Goal: Manage account settings

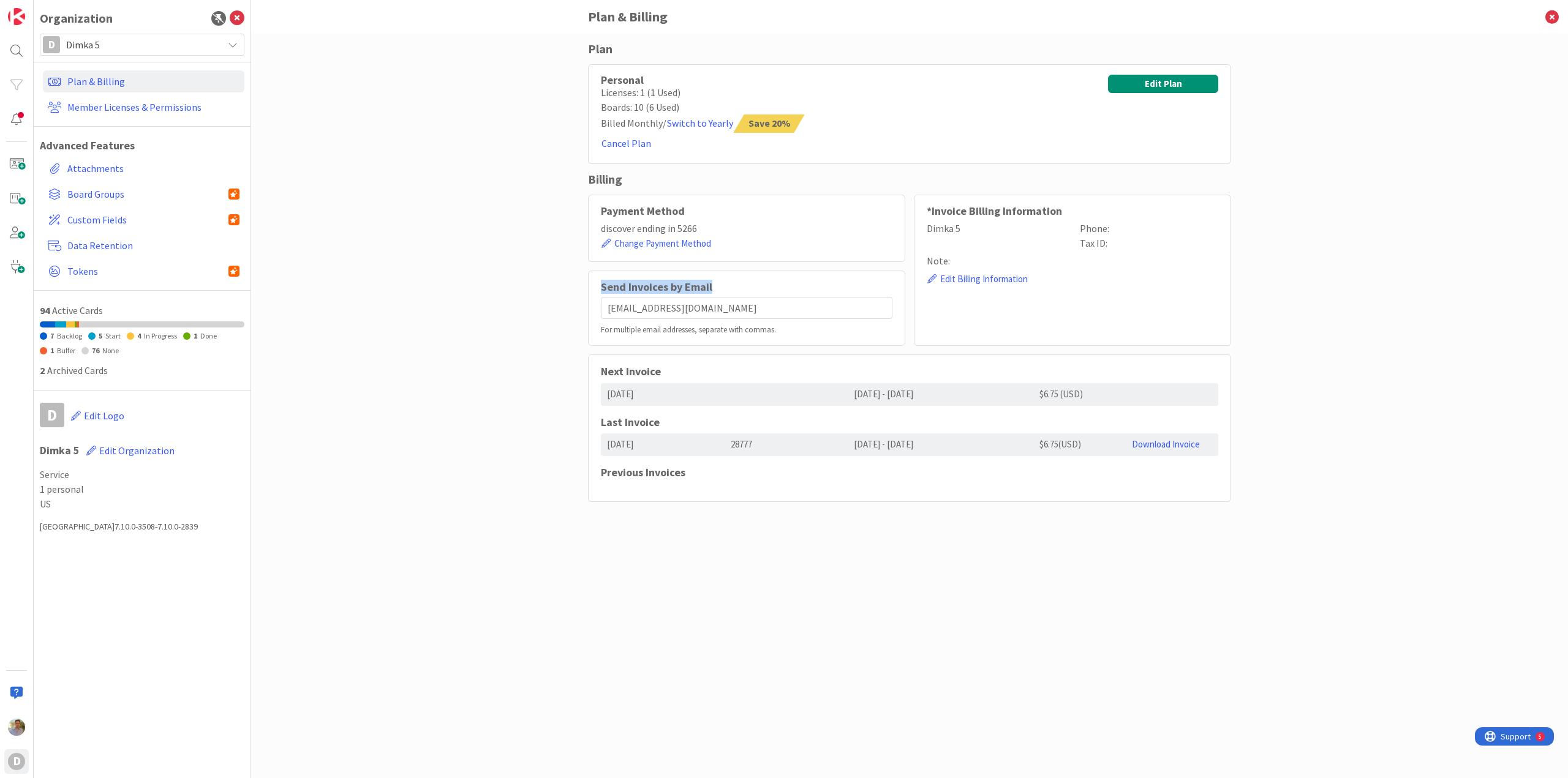
drag, startPoint x: 727, startPoint y: 286, endPoint x: 533, endPoint y: 277, distance: 194.2
click at [533, 277] on div "Plan Personal Licenses: 1 (1 Used) Boards: 10 (6 Used) Billed Monthly / Switch …" at bounding box center [909, 405] width 1317 height 744
copy h2 "Send Invoices by Email"
drag, startPoint x: 1084, startPoint y: 209, endPoint x: 930, endPoint y: 213, distance: 154.1
click at [930, 213] on h2 "*Invoice Billing Information" at bounding box center [1073, 211] width 291 height 12
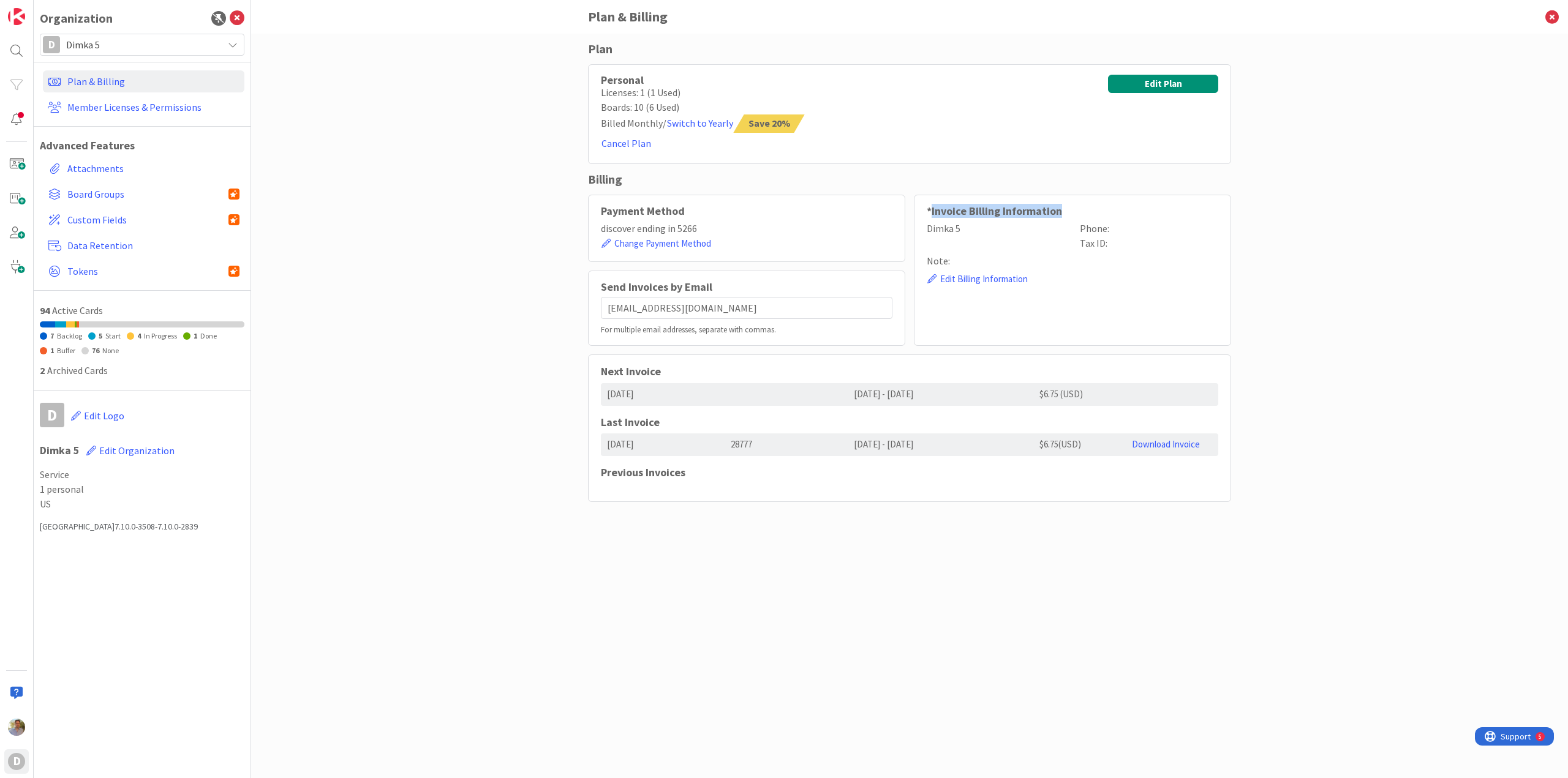
copy h2 "Invoice Billing Information"
click at [970, 276] on button "Edit Billing Information" at bounding box center [978, 279] width 102 height 15
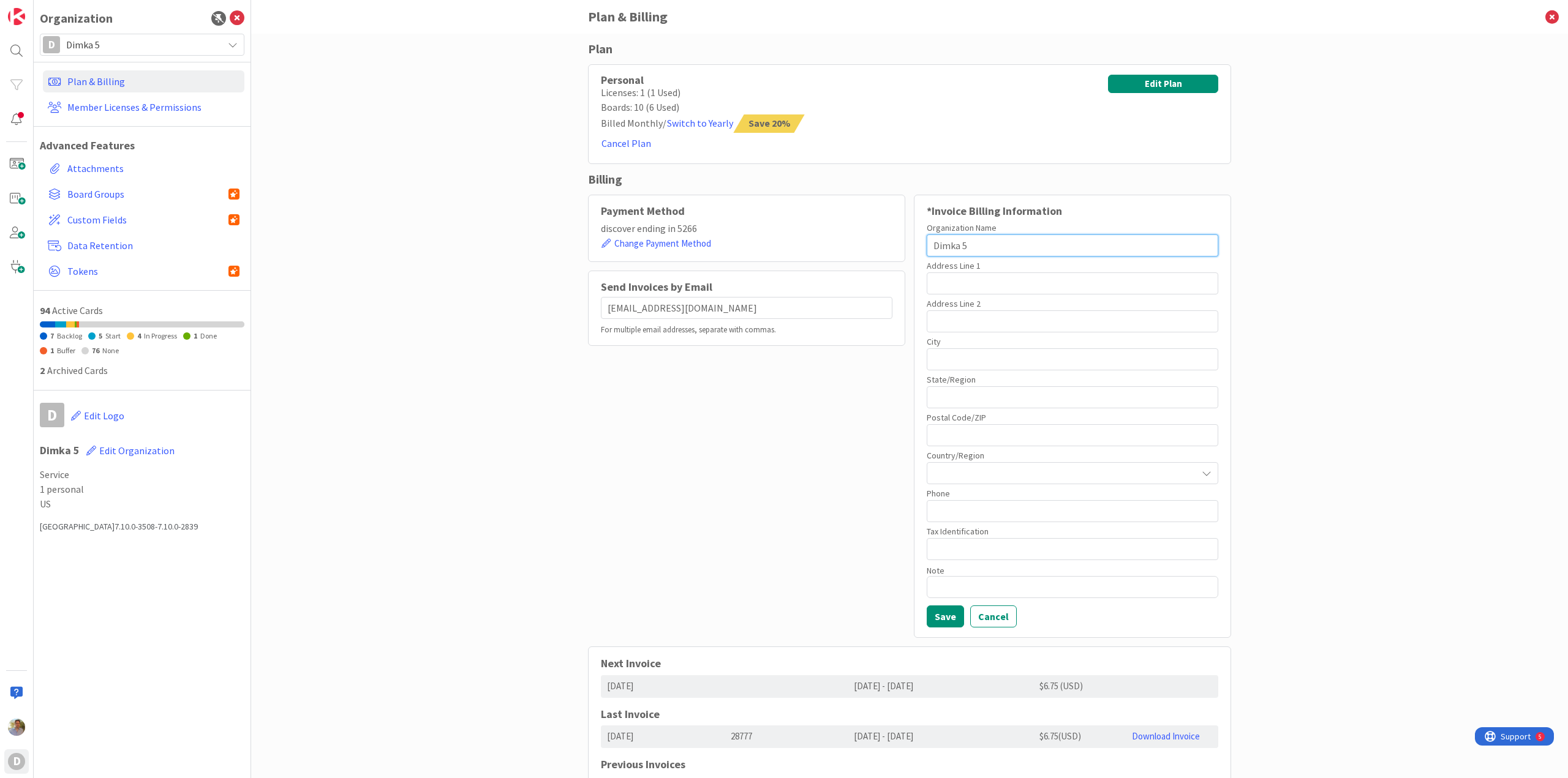
click at [979, 245] on input "Dimka 5" at bounding box center [1073, 246] width 291 height 22
click at [979, 244] on input "Dimka 5" at bounding box center [1073, 246] width 291 height 22
click at [935, 278] on input "text" at bounding box center [1073, 284] width 291 height 22
type input "[STREET_ADDRESS]"
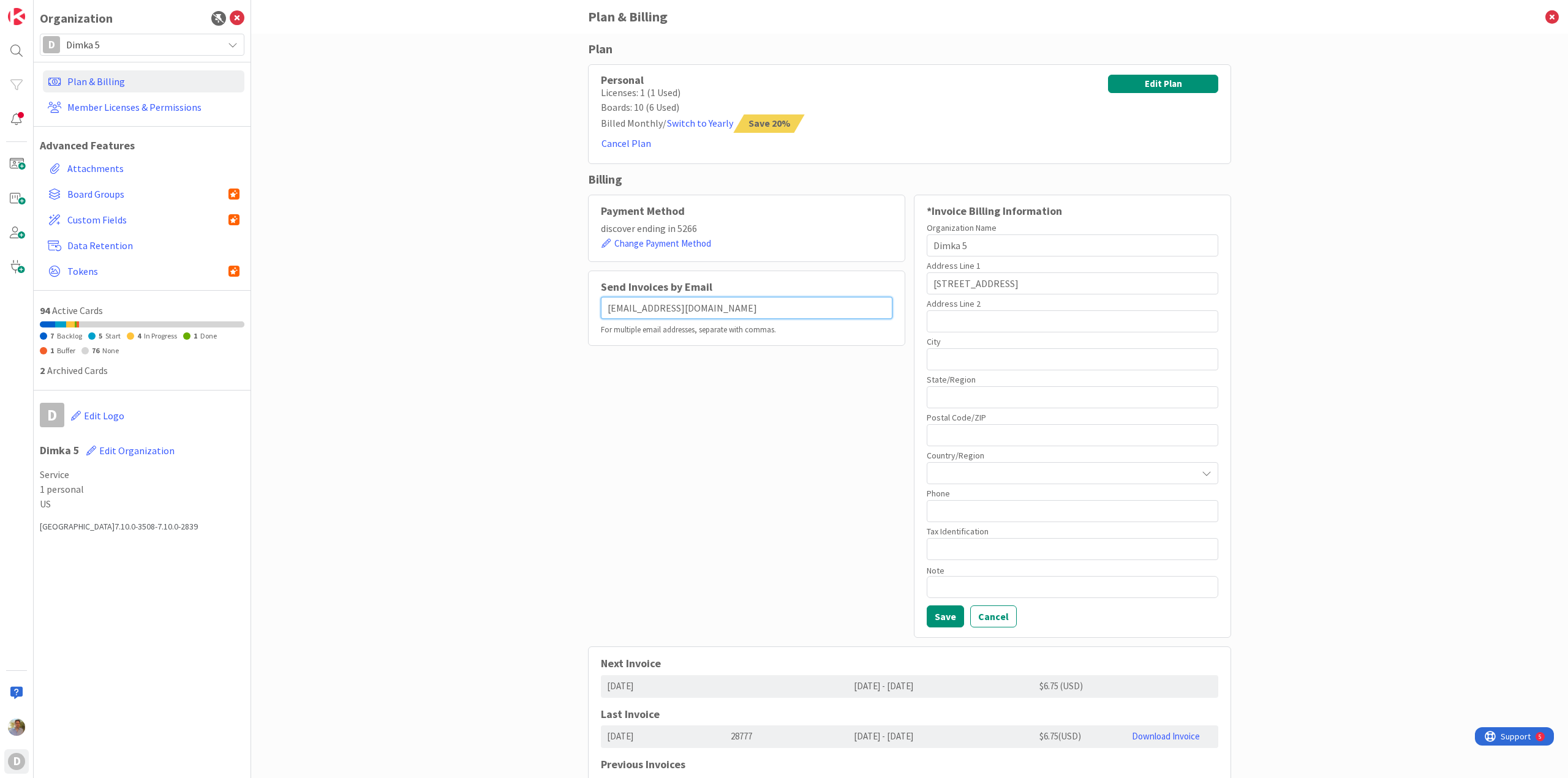
type input "[EMAIL_ADDRESS][DOMAIN_NAME]"
type input "Phoenix"
type input "AZ"
type input "85013"
type input "6023807469"
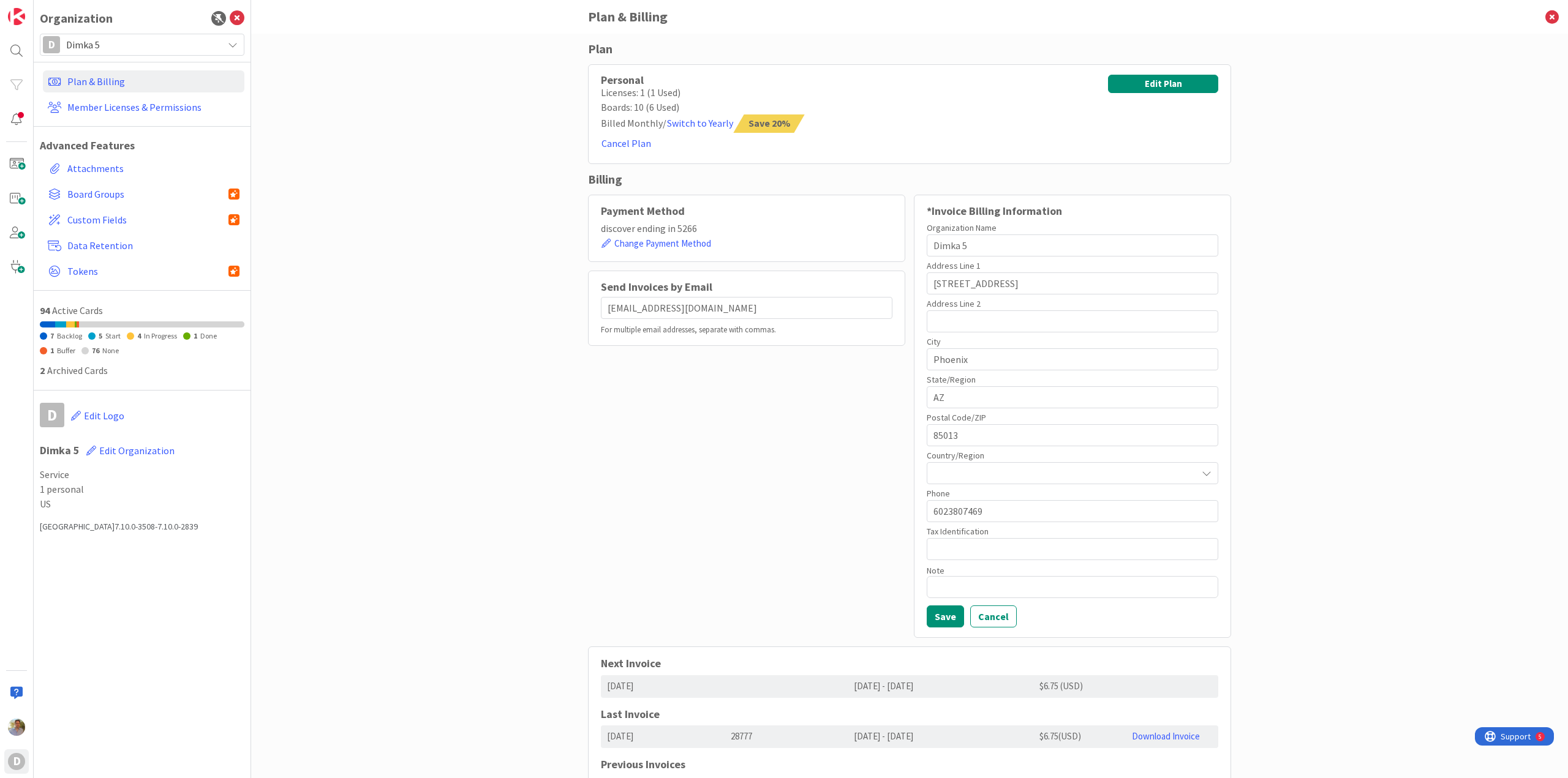
click at [1065, 478] on div at bounding box center [1073, 473] width 291 height 22
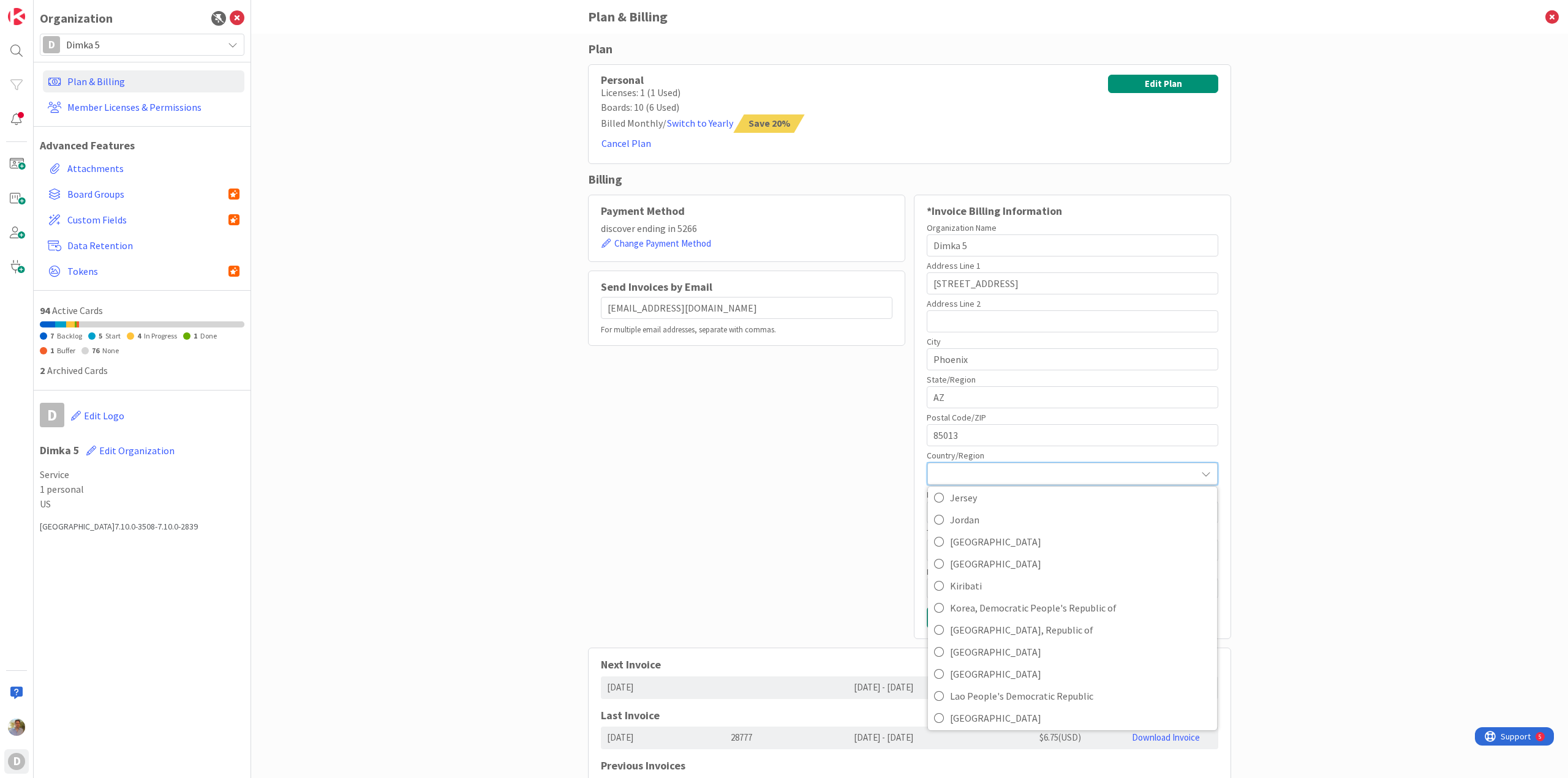
scroll to position [2633, 0]
click at [956, 467] on div at bounding box center [1072, 474] width 291 height 22
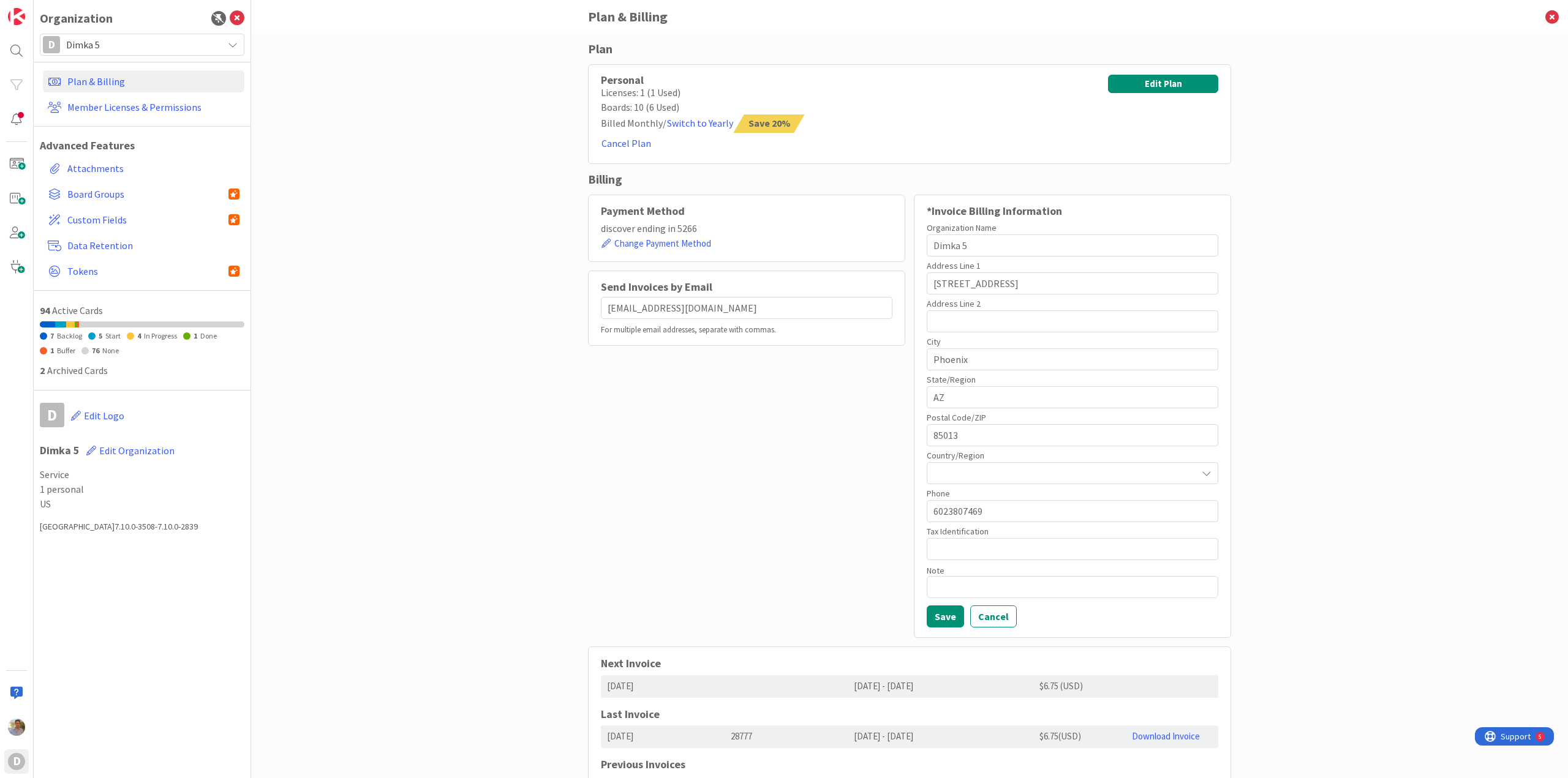
click at [956, 467] on div at bounding box center [1073, 473] width 291 height 22
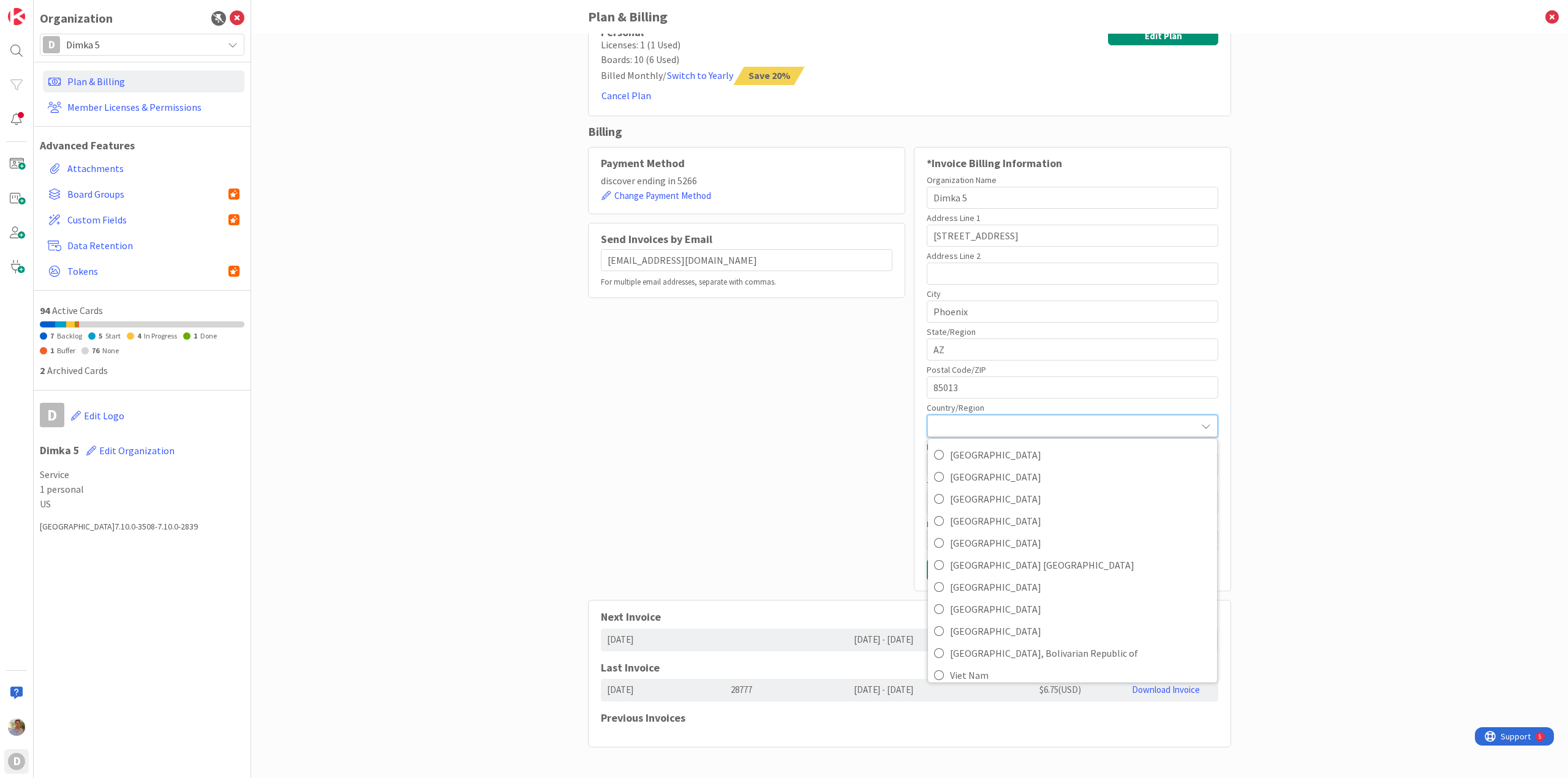
scroll to position [5093, 0]
click at [1073, 565] on span "[GEOGRAPHIC_DATA]" at bounding box center [1080, 564] width 261 height 19
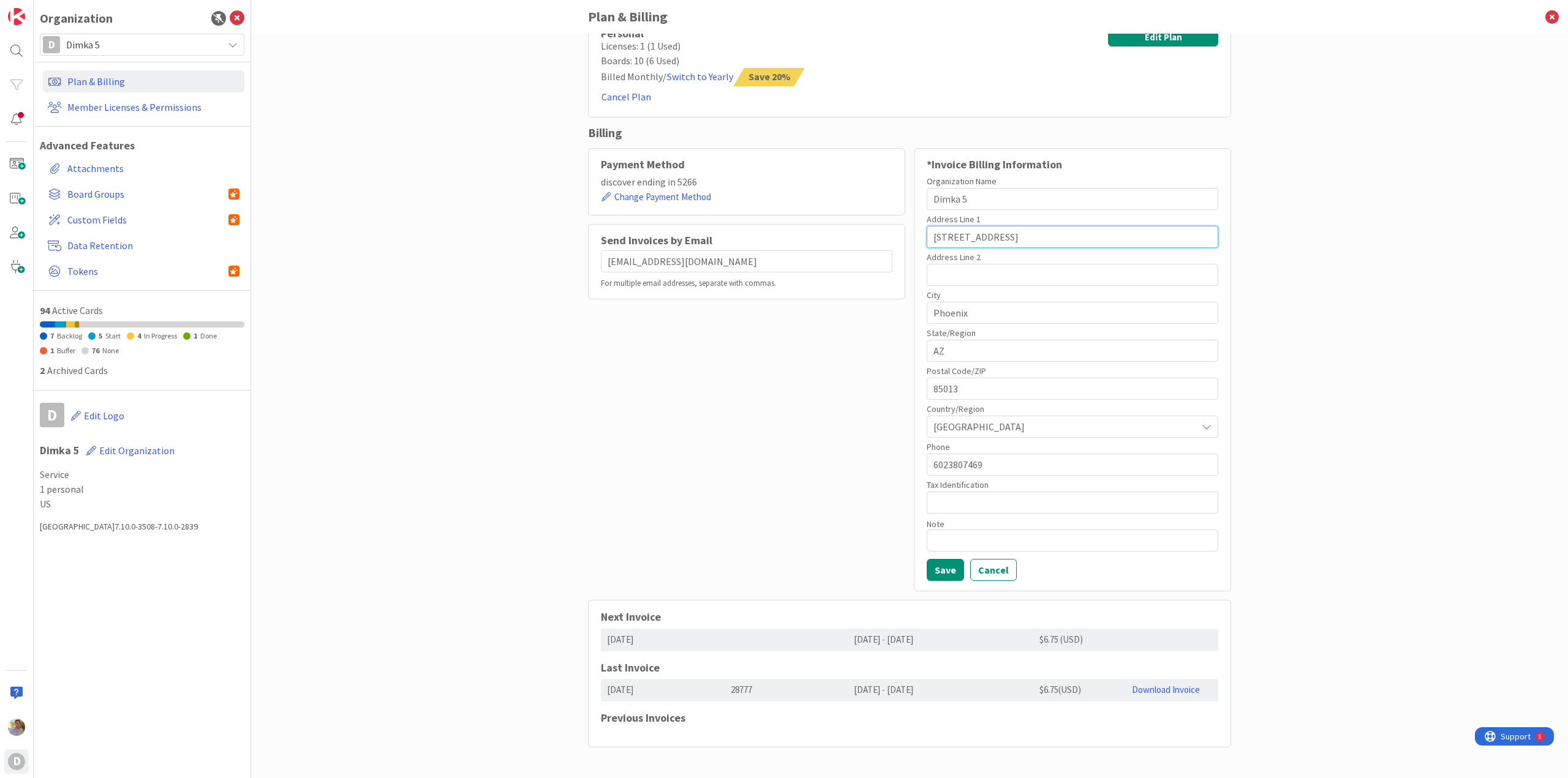
click at [991, 235] on input "[STREET_ADDRESS]" at bounding box center [1073, 237] width 291 height 22
drag, startPoint x: 991, startPoint y: 235, endPoint x: 1043, endPoint y: 235, distance: 52.0
click at [1043, 235] on input "[STREET_ADDRESS]" at bounding box center [1073, 237] width 291 height 22
type input "[STREET_ADDRESS]"
click at [943, 277] on input "text" at bounding box center [1073, 275] width 291 height 22
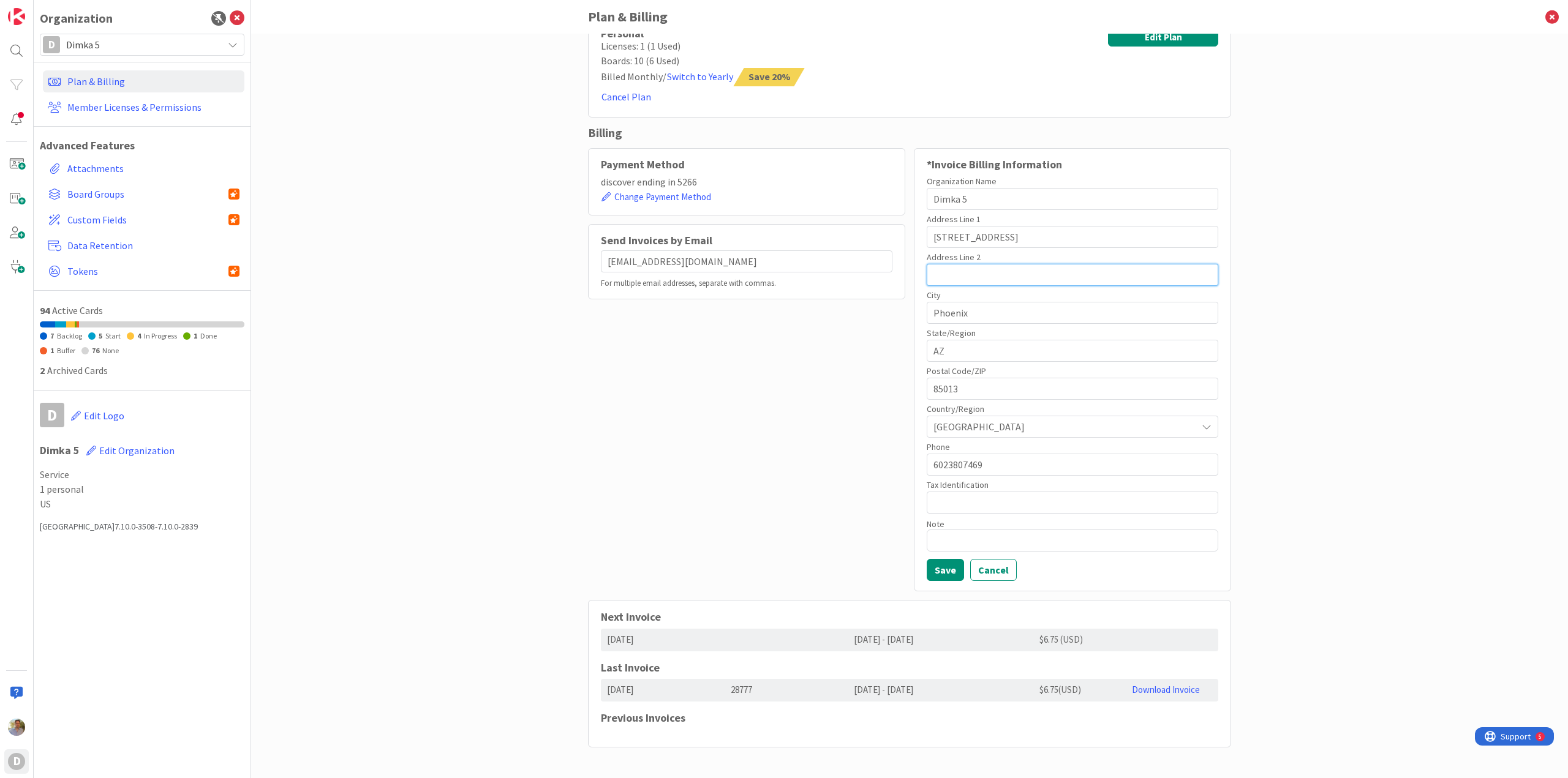
paste input "UNIT 130"
type input "UNIT 130"
click at [1363, 314] on div "Plan Personal Licenses: 1 (1 Used) Boards: 10 (6 Used) Billed Monthly / Switch …" at bounding box center [909, 405] width 1317 height 744
click at [1404, 314] on div "Plan Personal Licenses: 1 (1 Used) Boards: 10 (6 Used) Billed Monthly / Switch …" at bounding box center [909, 405] width 1317 height 744
click at [935, 570] on button "Save" at bounding box center [946, 570] width 37 height 22
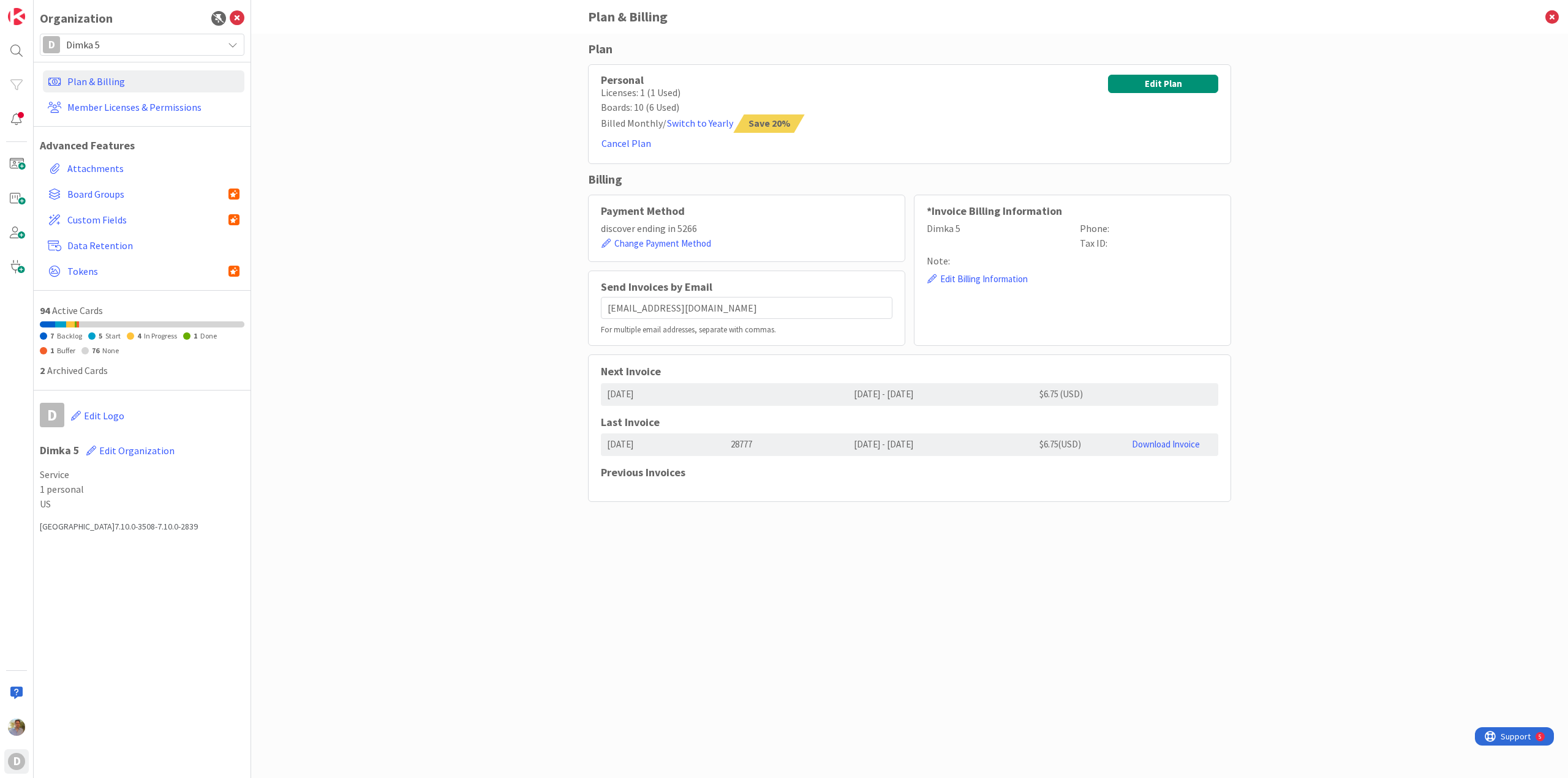
scroll to position [0, 0]
click at [1166, 446] on link "Download Invoice" at bounding box center [1165, 444] width 68 height 12
